Goal: Information Seeking & Learning: Learn about a topic

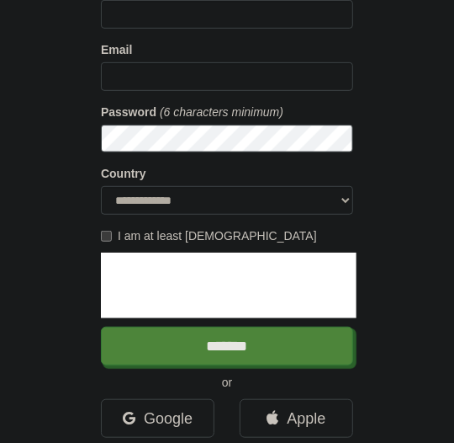
scroll to position [280, 0]
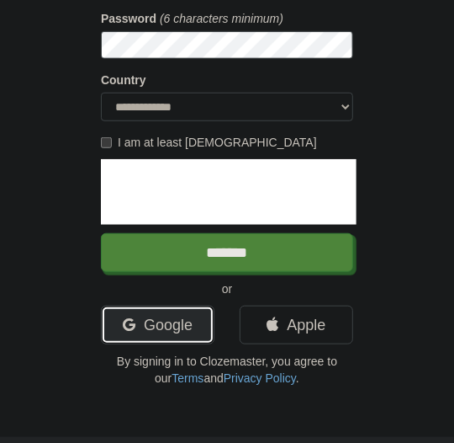
click at [158, 316] on link "Google" at bounding box center [158, 324] width 114 height 39
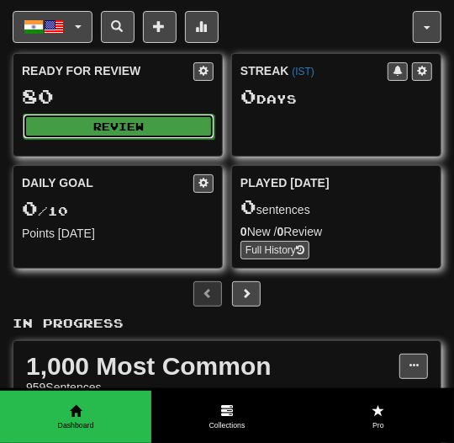
click at [111, 117] on button "Review" at bounding box center [119, 126] width 192 height 25
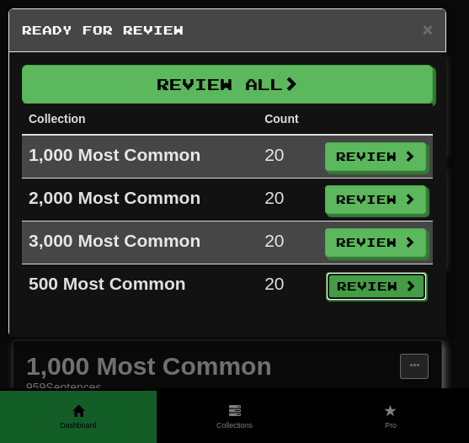
click at [357, 279] on button "Review" at bounding box center [376, 286] width 101 height 29
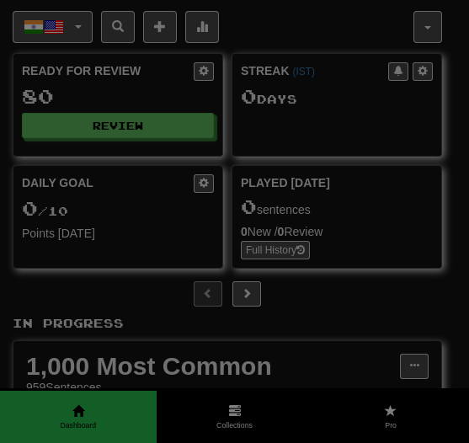
select select "**"
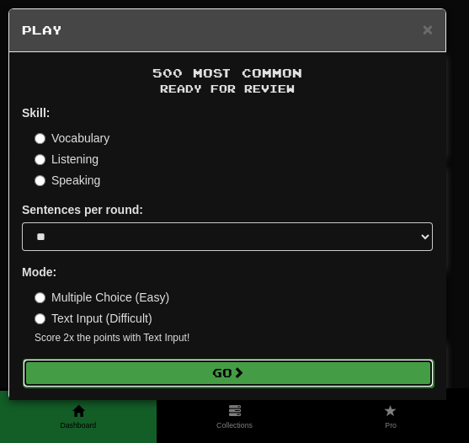
click at [284, 385] on button "Go" at bounding box center [228, 372] width 411 height 29
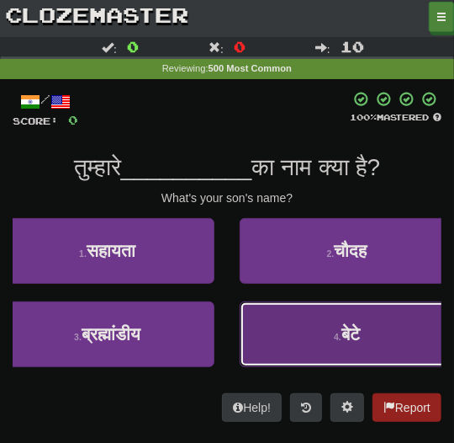
click at [293, 342] on button "4 . बेटे" at bounding box center [347, 334] width 215 height 66
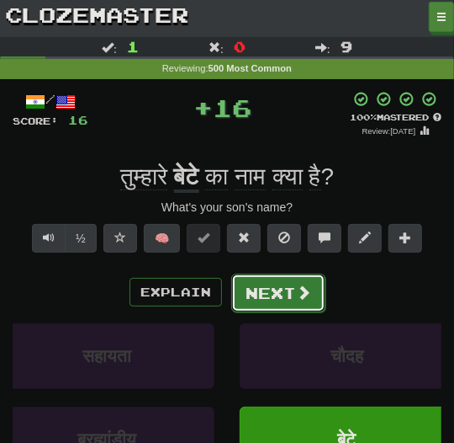
click at [257, 304] on button "Next" at bounding box center [278, 292] width 94 height 39
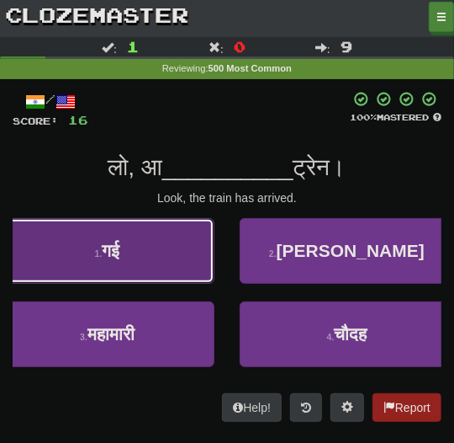
click at [183, 276] on button "1 . गई" at bounding box center [107, 251] width 215 height 66
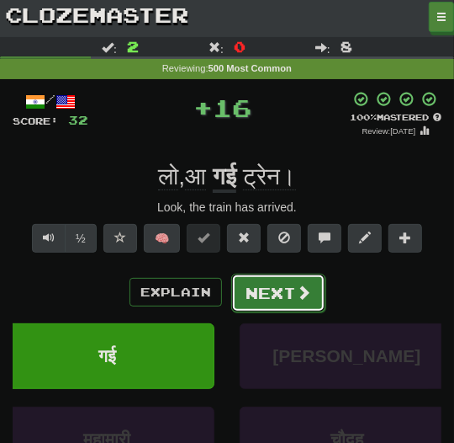
click at [288, 301] on button "Next" at bounding box center [278, 292] width 94 height 39
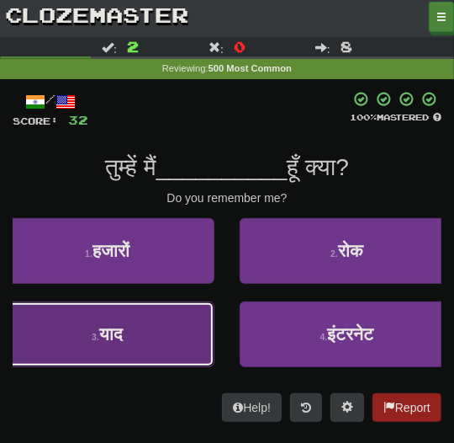
click at [187, 330] on button "3 . याद" at bounding box center [107, 334] width 215 height 66
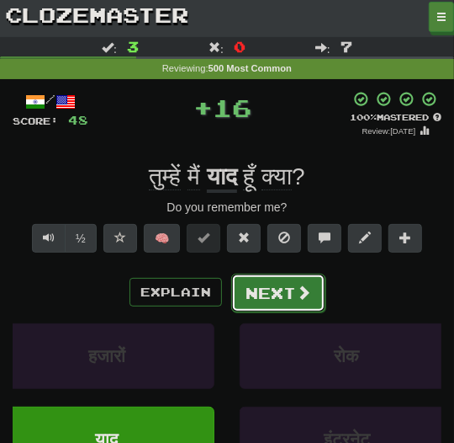
click at [266, 305] on button "Next" at bounding box center [278, 292] width 94 height 39
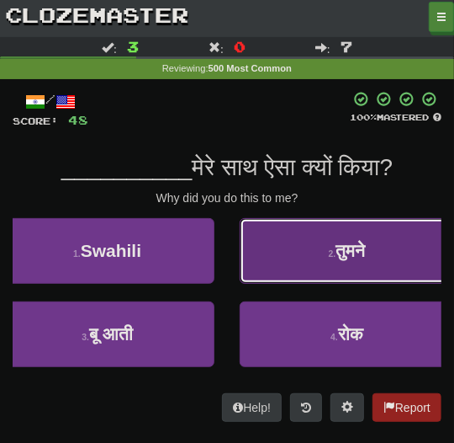
click at [278, 271] on button "2 . तुमने" at bounding box center [347, 251] width 215 height 66
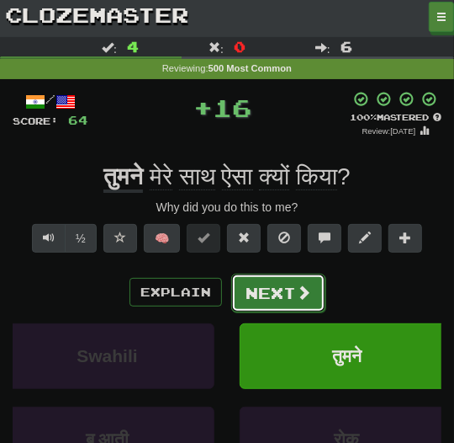
click at [278, 286] on button "Next" at bounding box center [278, 292] width 94 height 39
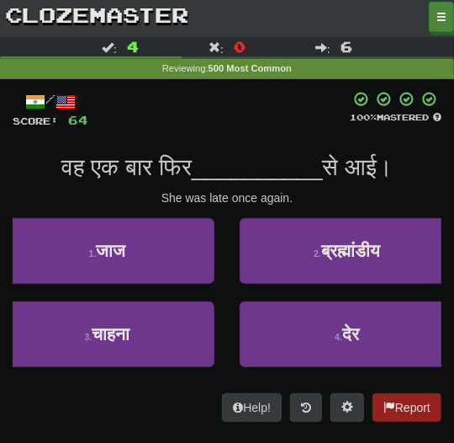
click at [212, 109] on div at bounding box center [219, 110] width 262 height 38
